Goal: Use online tool/utility: Use online tool/utility

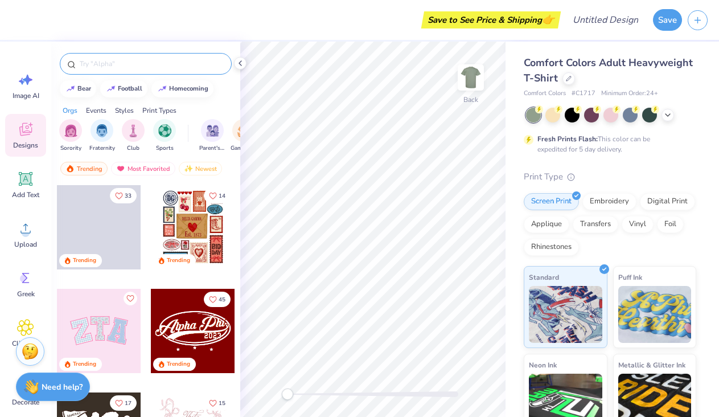
click at [124, 67] on input "text" at bounding box center [152, 63] width 146 height 11
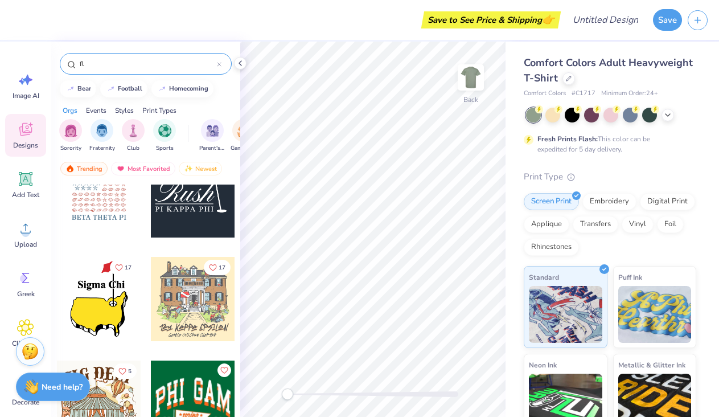
scroll to position [548, 0]
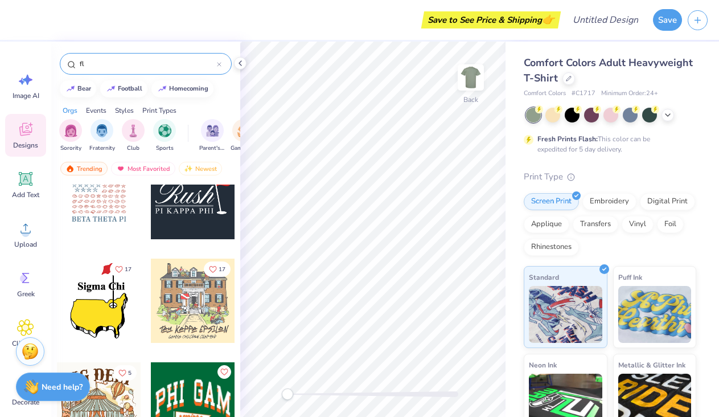
type input "f"
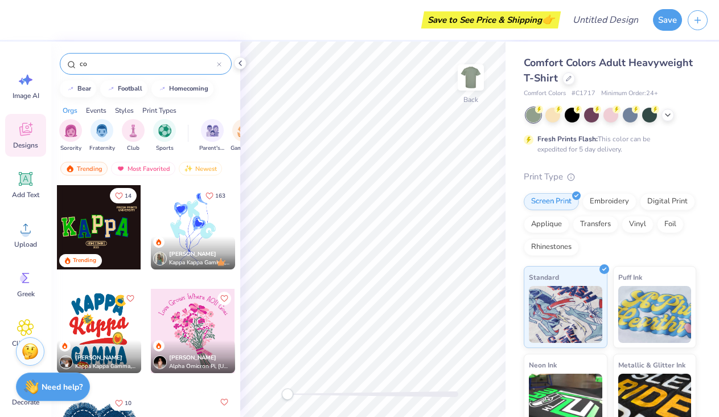
type input "c"
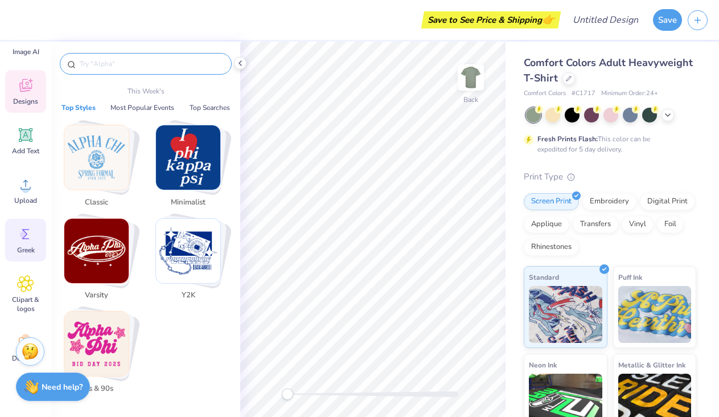
scroll to position [82, 0]
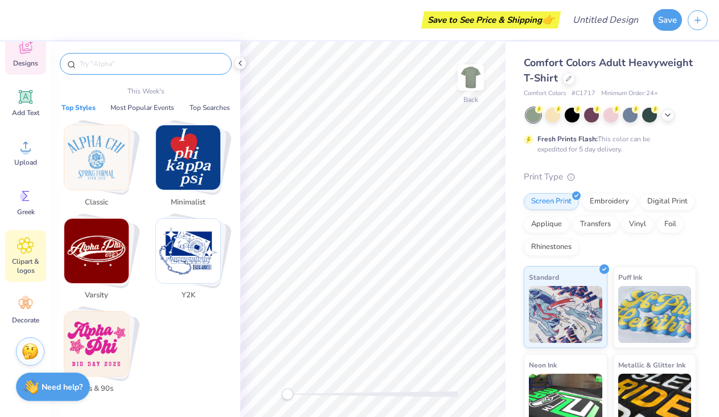
click at [32, 251] on icon at bounding box center [25, 245] width 17 height 17
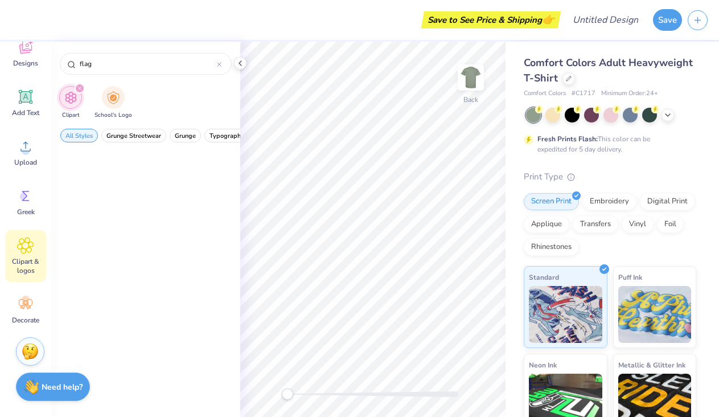
scroll to position [0, 0]
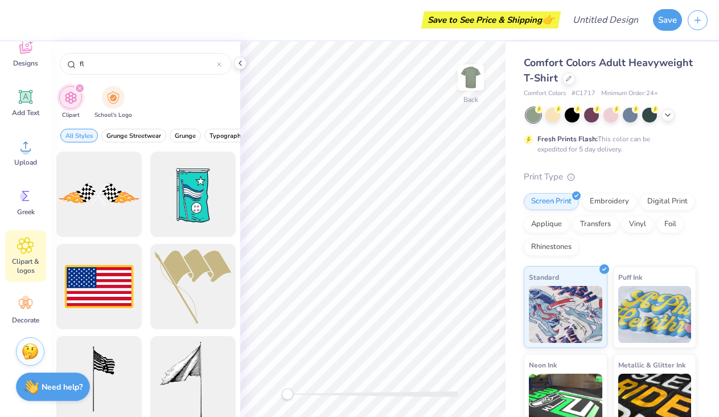
type input "f"
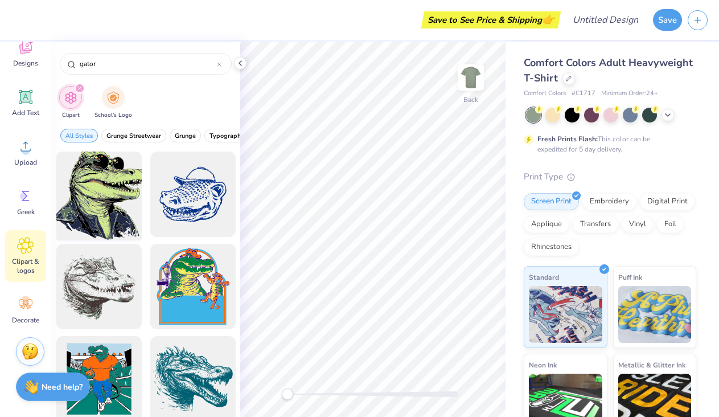
type input "gator"
click at [81, 211] on div at bounding box center [99, 195] width 94 height 94
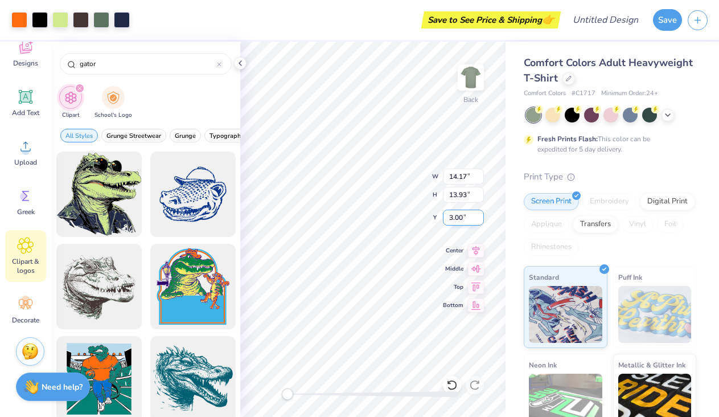
type input "8.19"
type input "8.05"
type input "8.88"
click at [30, 101] on icon at bounding box center [26, 97] width 14 height 14
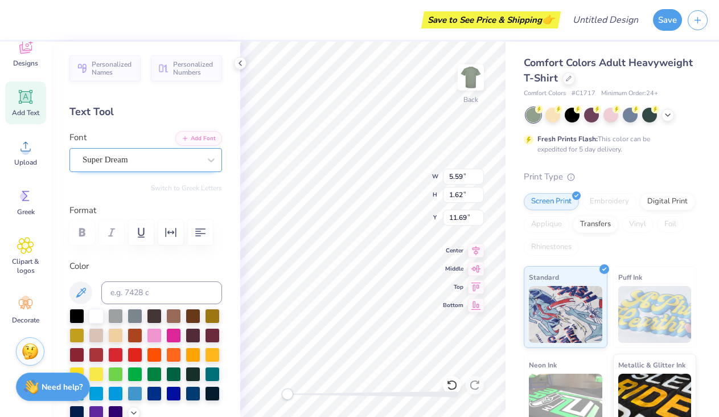
click at [175, 159] on div "Super Dream" at bounding box center [141, 160] width 120 height 18
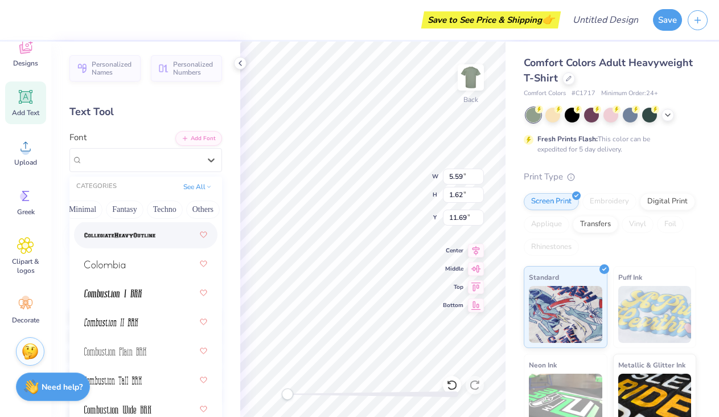
scroll to position [2217, 0]
